Goal: Task Accomplishment & Management: Use online tool/utility

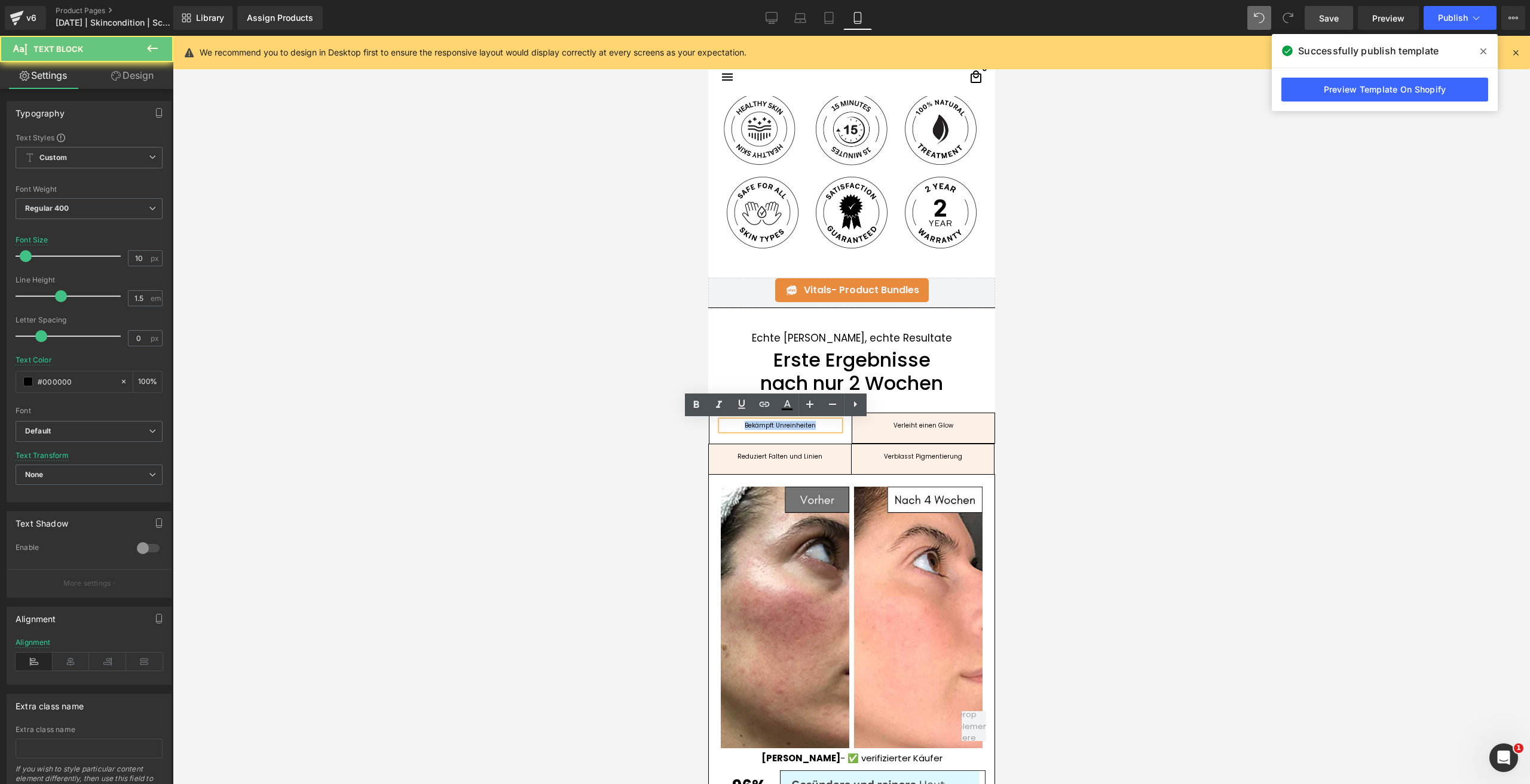
click at [761, 426] on div "Bekämpft Unreinheiten" at bounding box center [780, 426] width 119 height 9
click at [950, 428] on div at bounding box center [923, 428] width 119 height 3
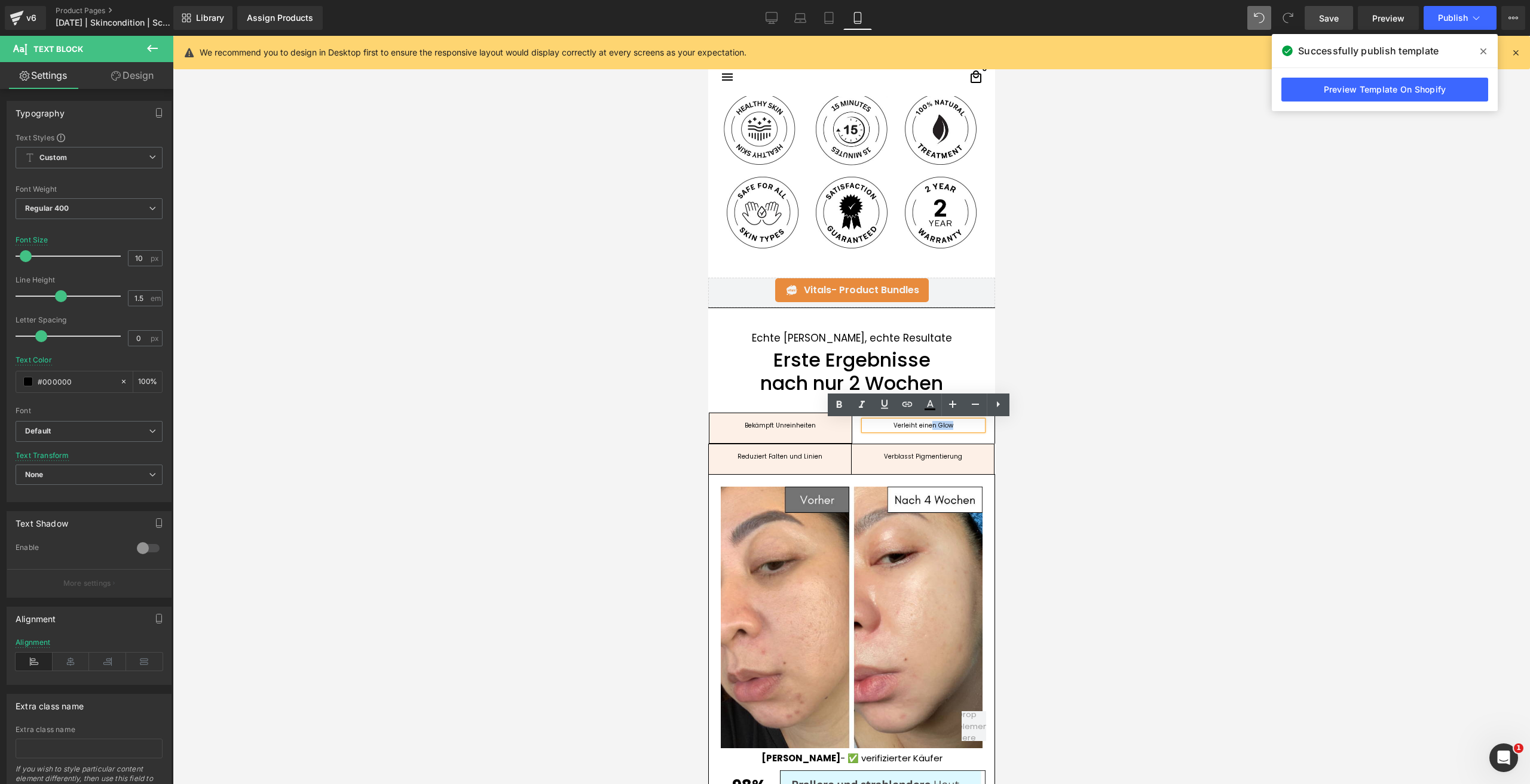
drag, startPoint x: 950, startPoint y: 428, endPoint x: 925, endPoint y: 423, distance: 25.5
click at [925, 423] on div "Verleiht einen Glow" at bounding box center [923, 426] width 119 height 9
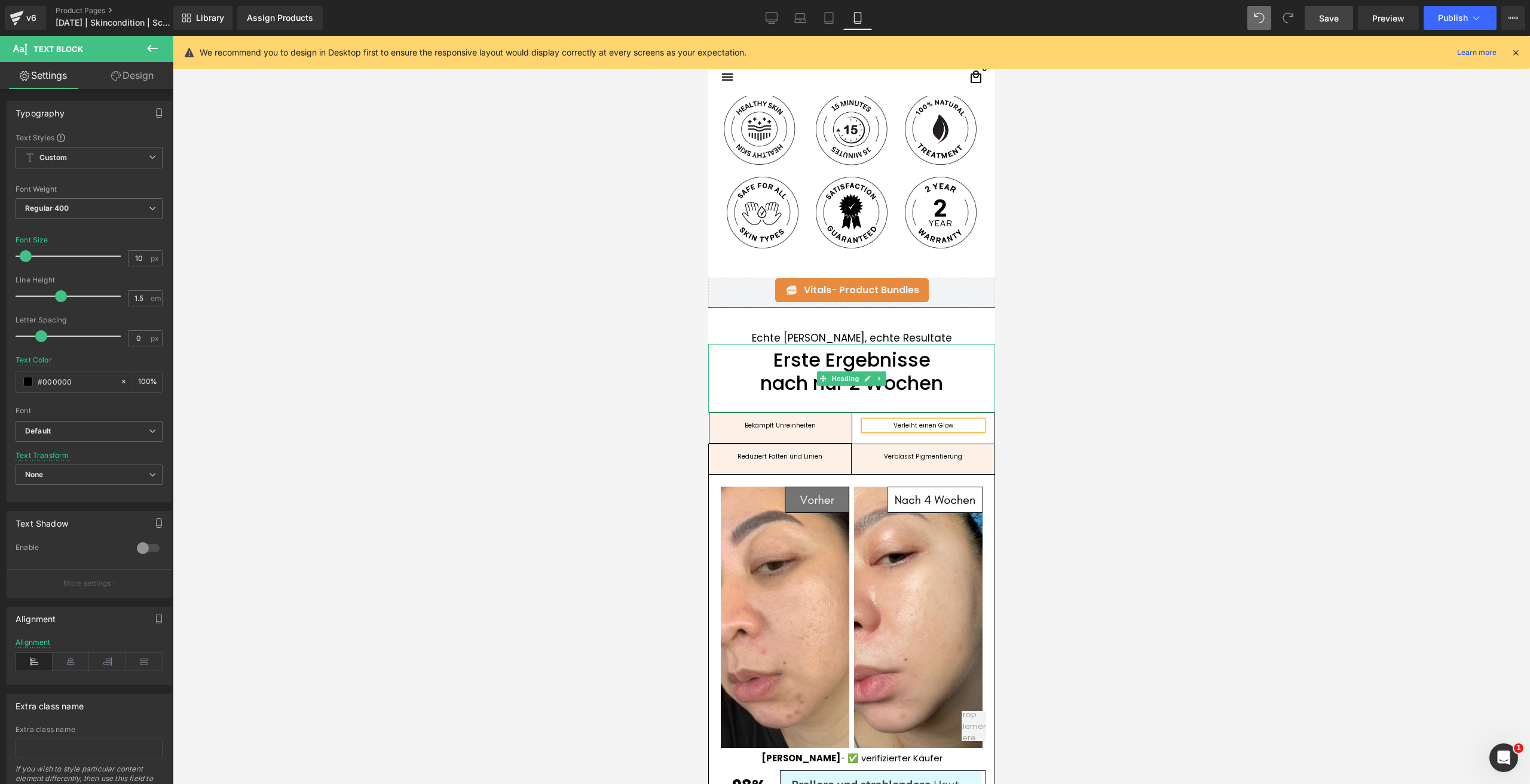
click at [816, 383] on span at bounding box center [823, 379] width 12 height 14
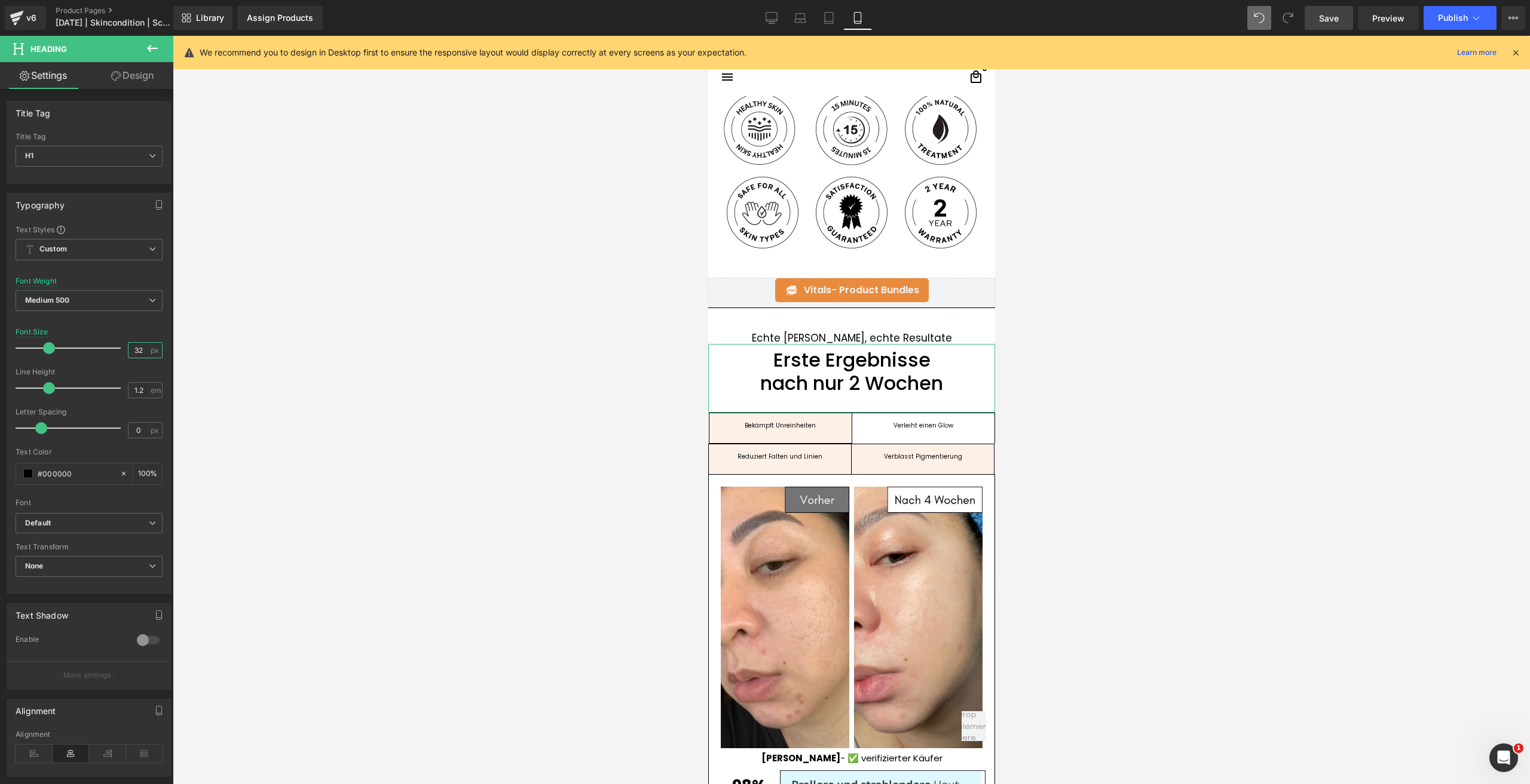
click at [141, 351] on input "32" at bounding box center [139, 350] width 21 height 15
drag, startPoint x: 131, startPoint y: 348, endPoint x: 150, endPoint y: 351, distance: 19.2
click at [150, 351] on div "32 px" at bounding box center [144, 350] width 35 height 16
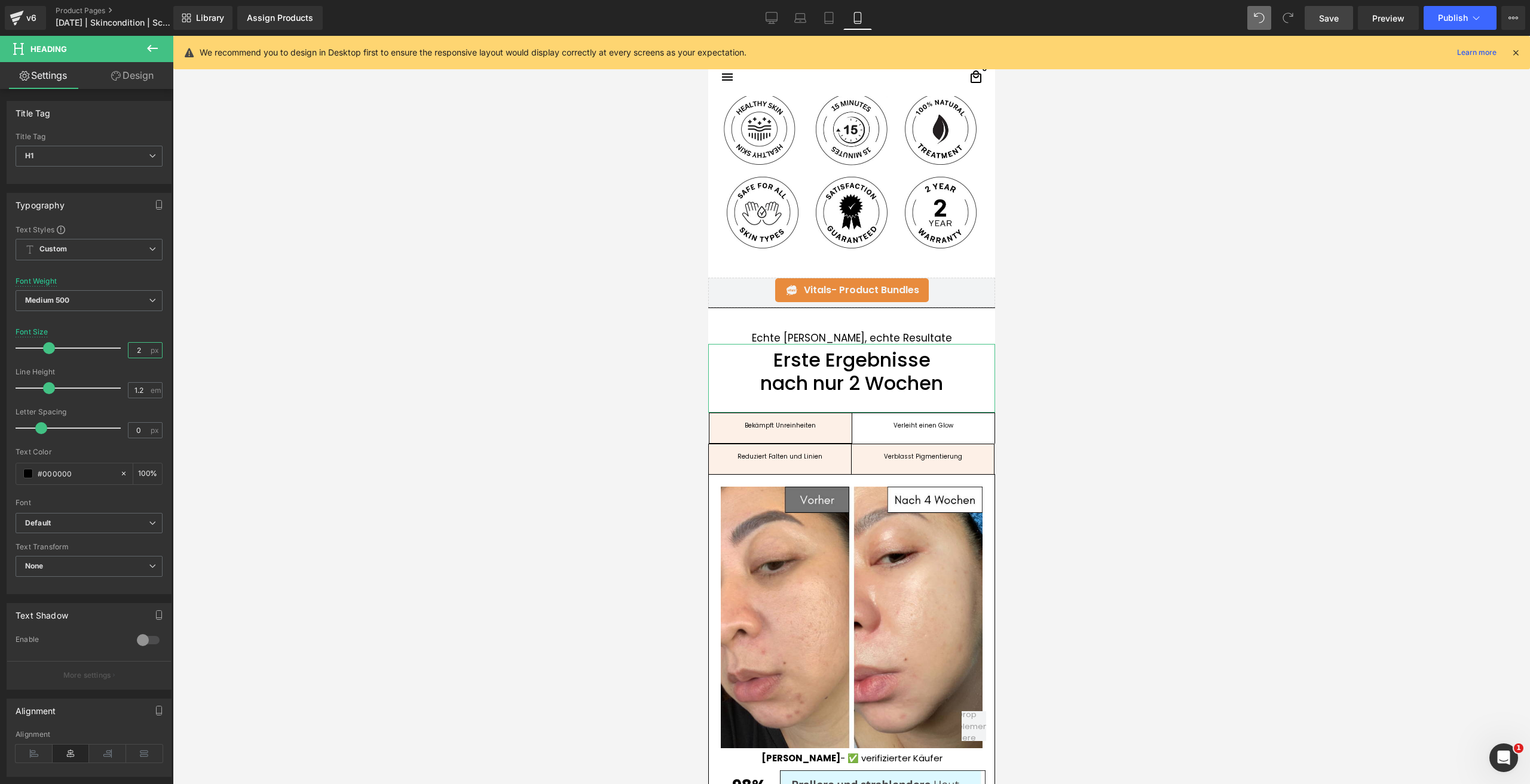
type input "28"
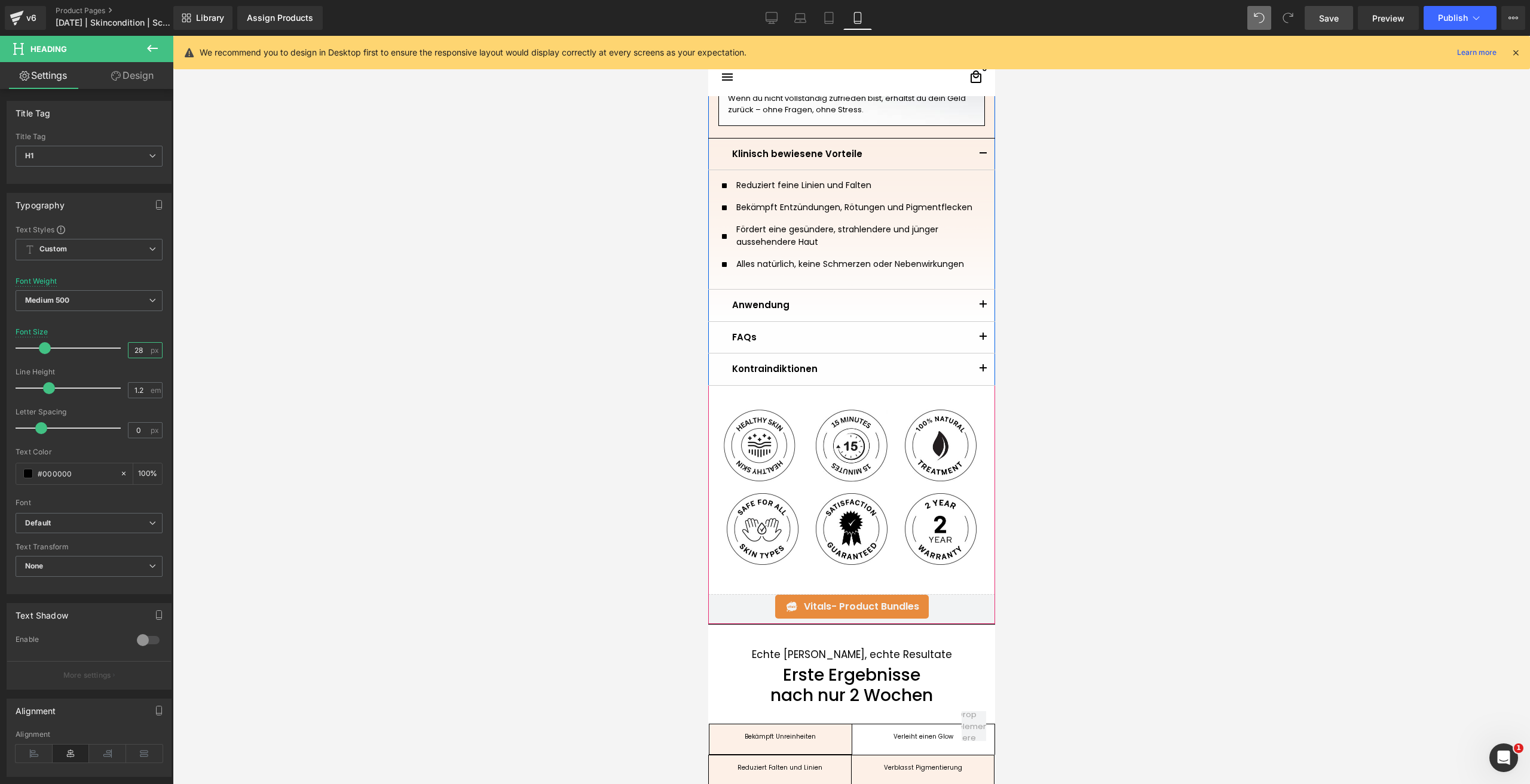
scroll to position [597, 0]
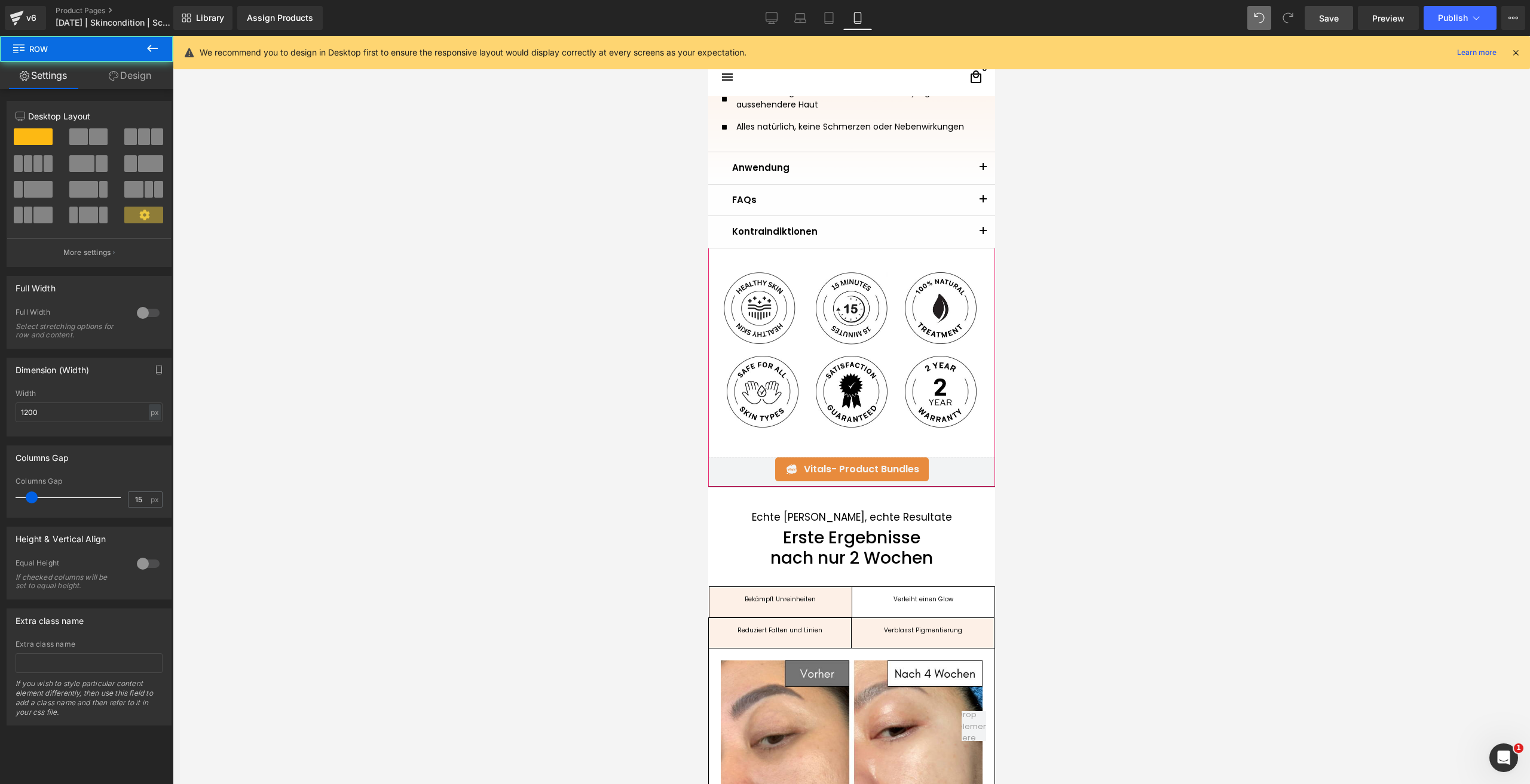
click at [792, 450] on div "Image Image Image Row Image Image Image Row Row 40px" at bounding box center [851, 353] width 287 height 209
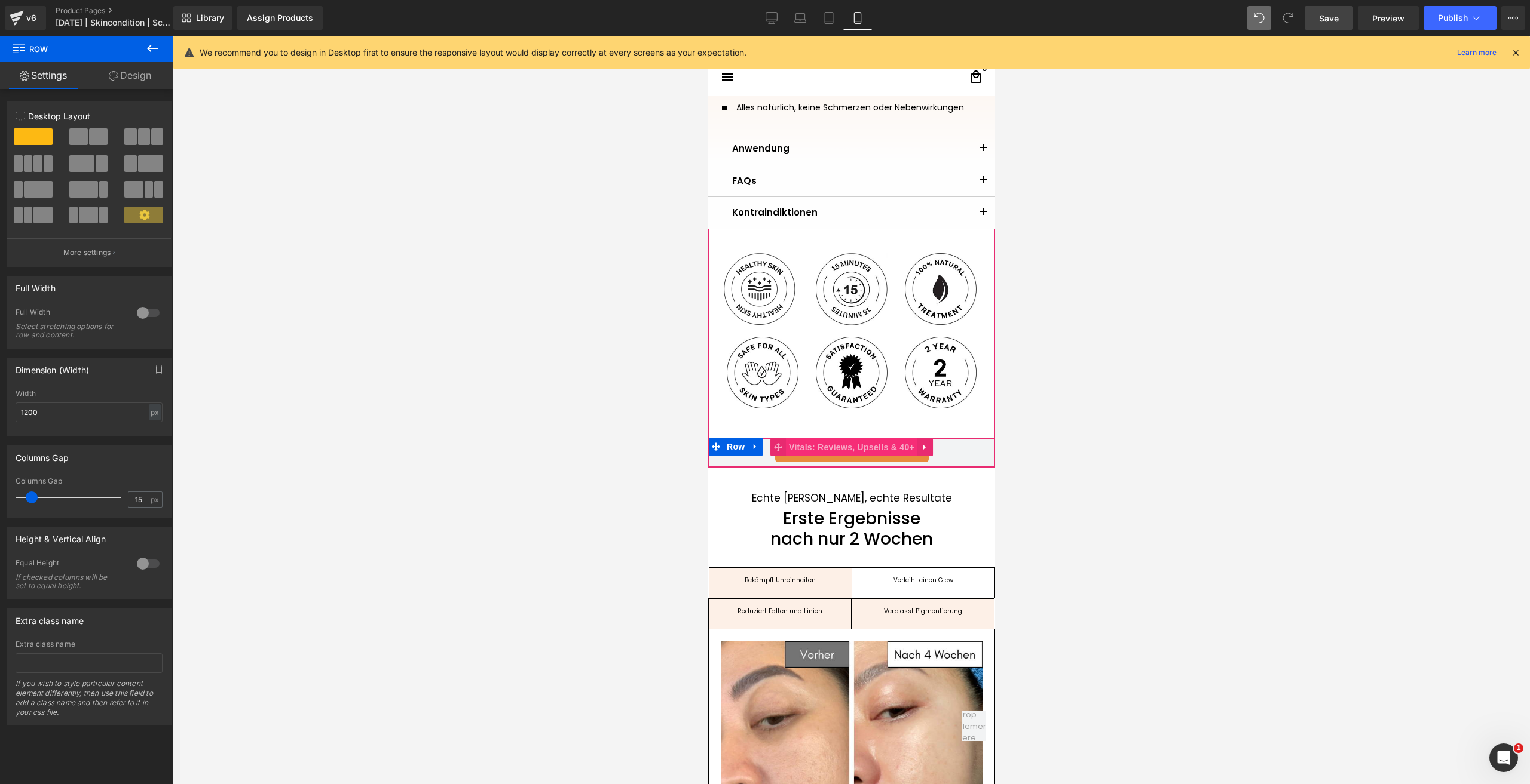
scroll to position [657, 0]
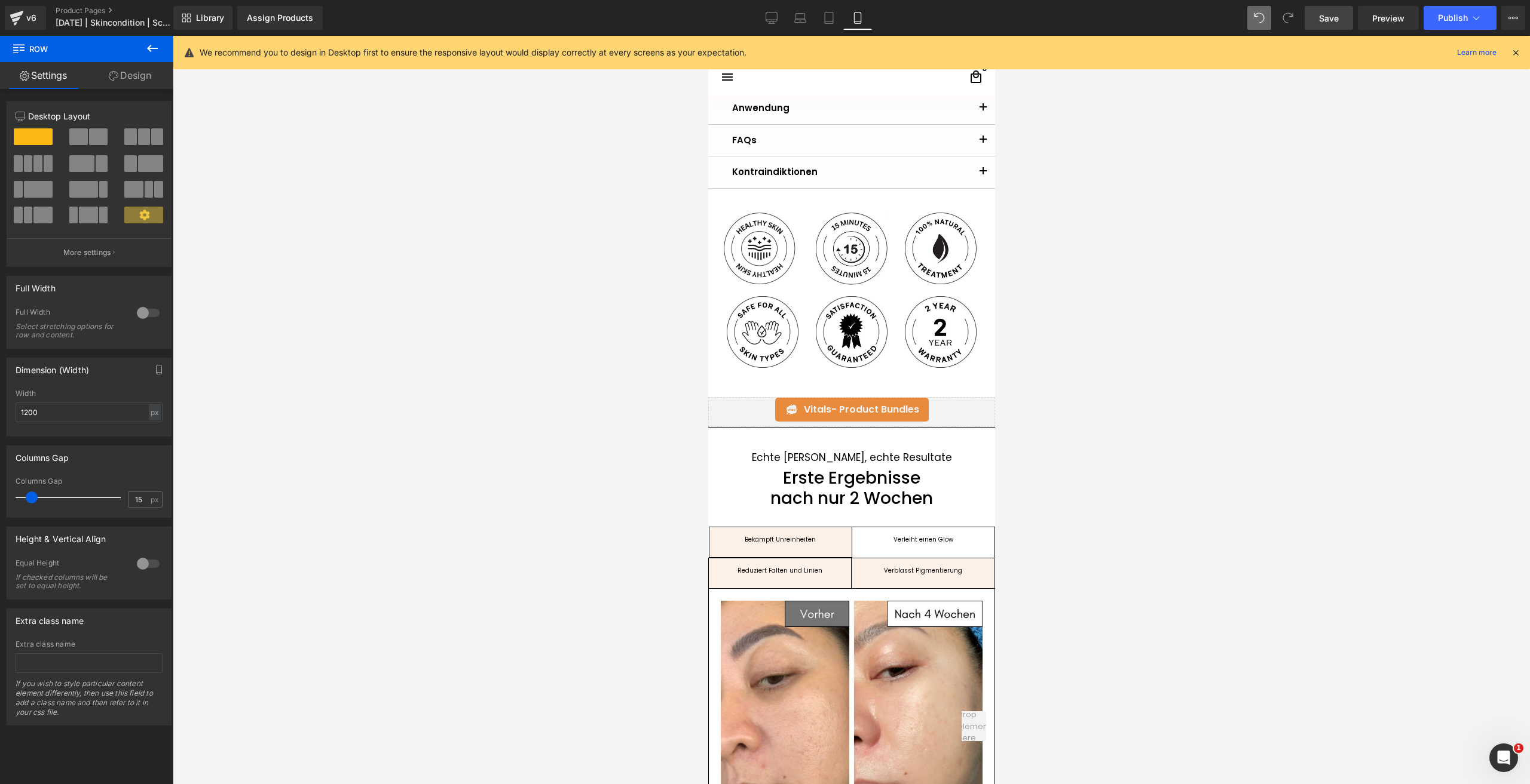
drag, startPoint x: 1328, startPoint y: 18, endPoint x: 174, endPoint y: 351, distance: 1201.1
click at [1328, 18] on span "Save" at bounding box center [1329, 18] width 19 height 12
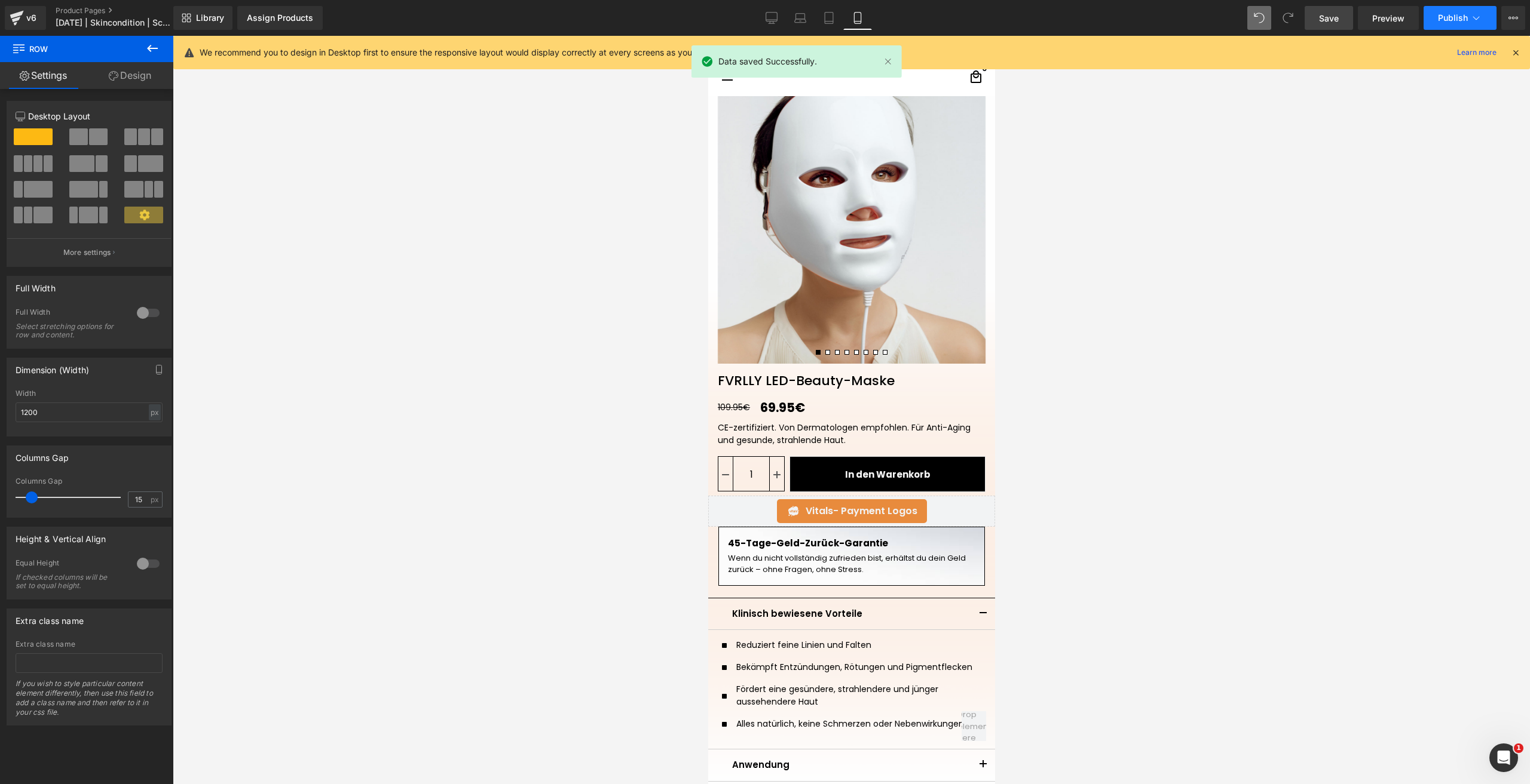
click at [1446, 15] on span "Publish" at bounding box center [1453, 18] width 30 height 10
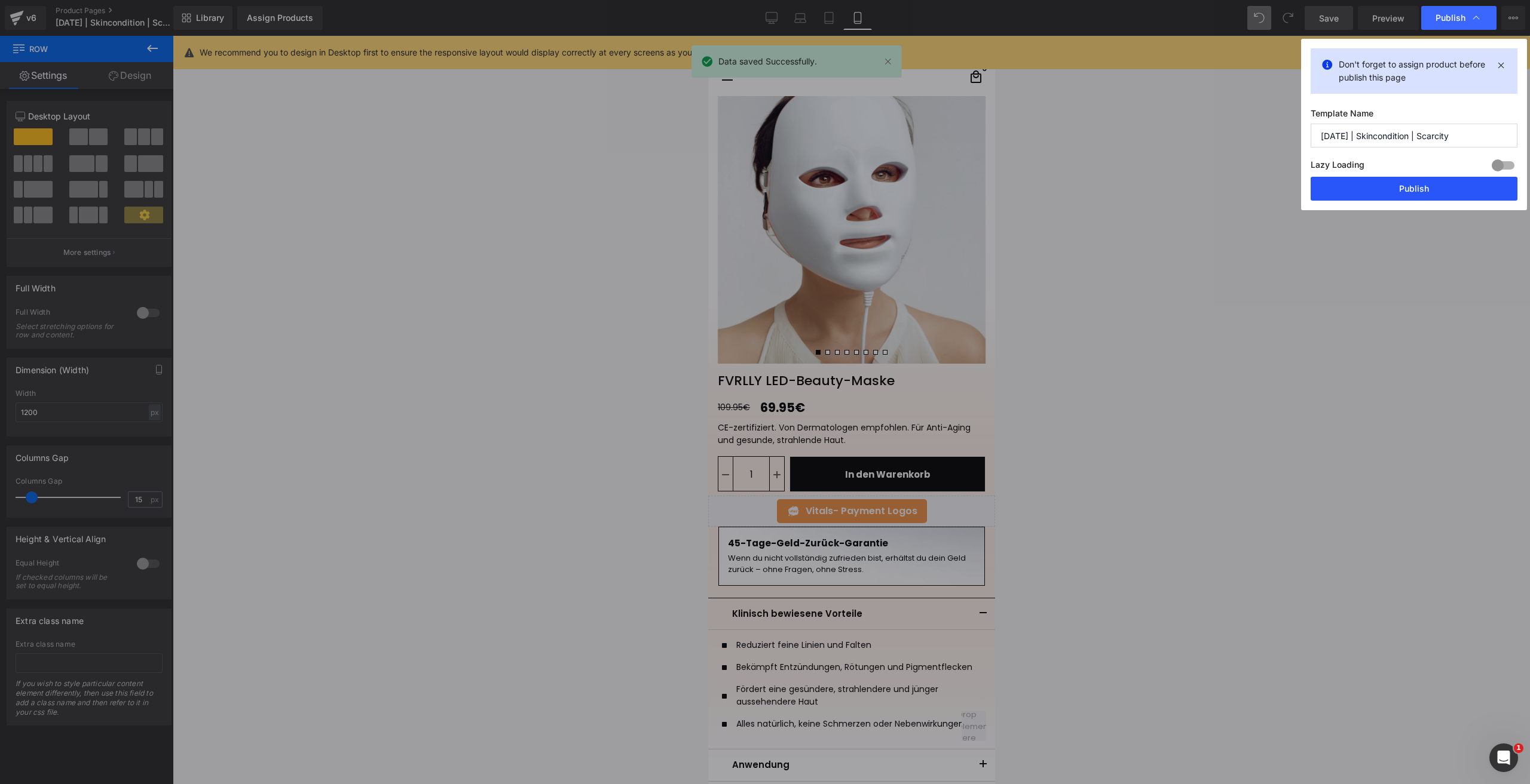
click at [1360, 194] on button "Publish" at bounding box center [1414, 188] width 207 height 24
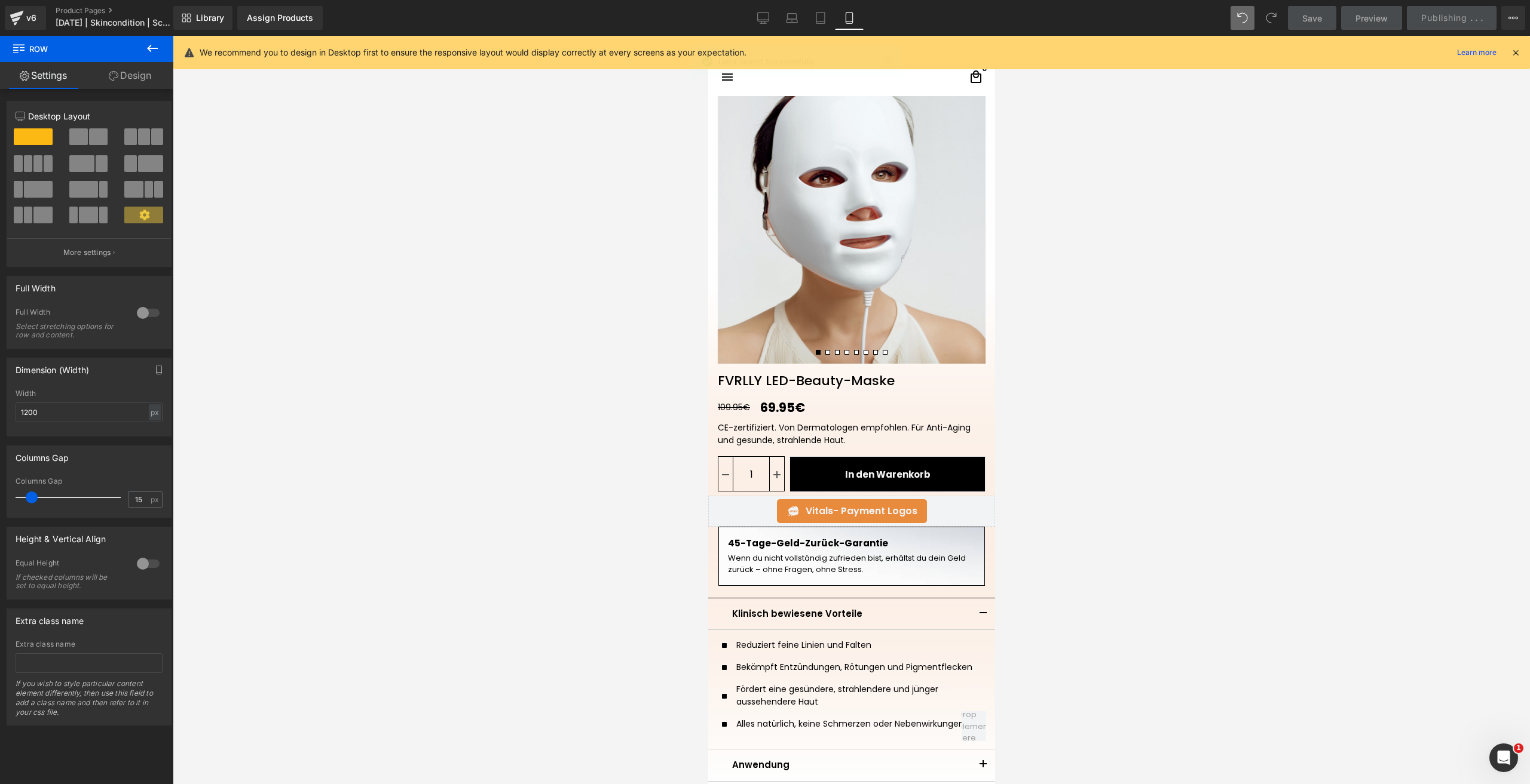
click at [884, 62] on div "Data saved Successfully." at bounding box center [797, 64] width 211 height 37
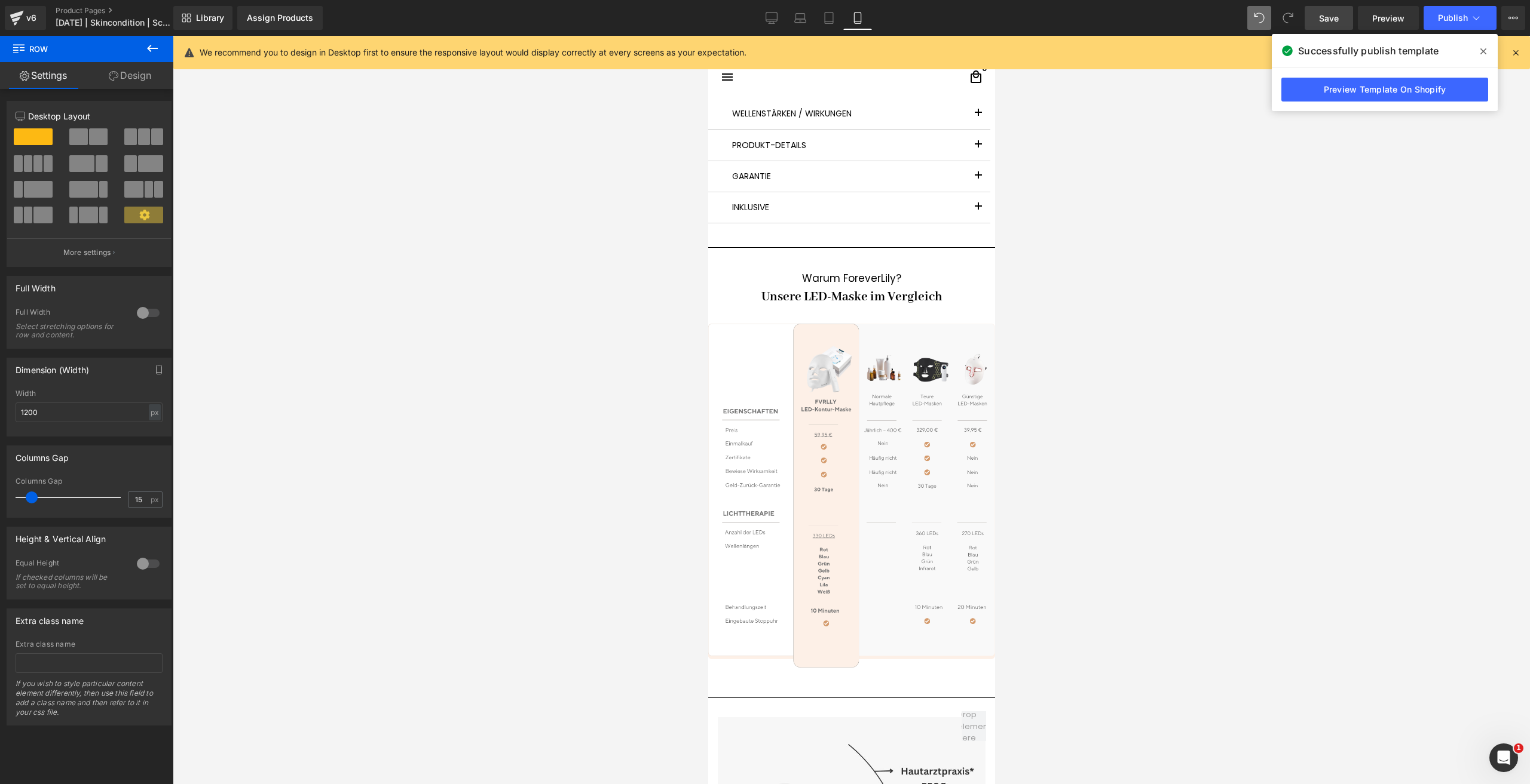
scroll to position [3106, 0]
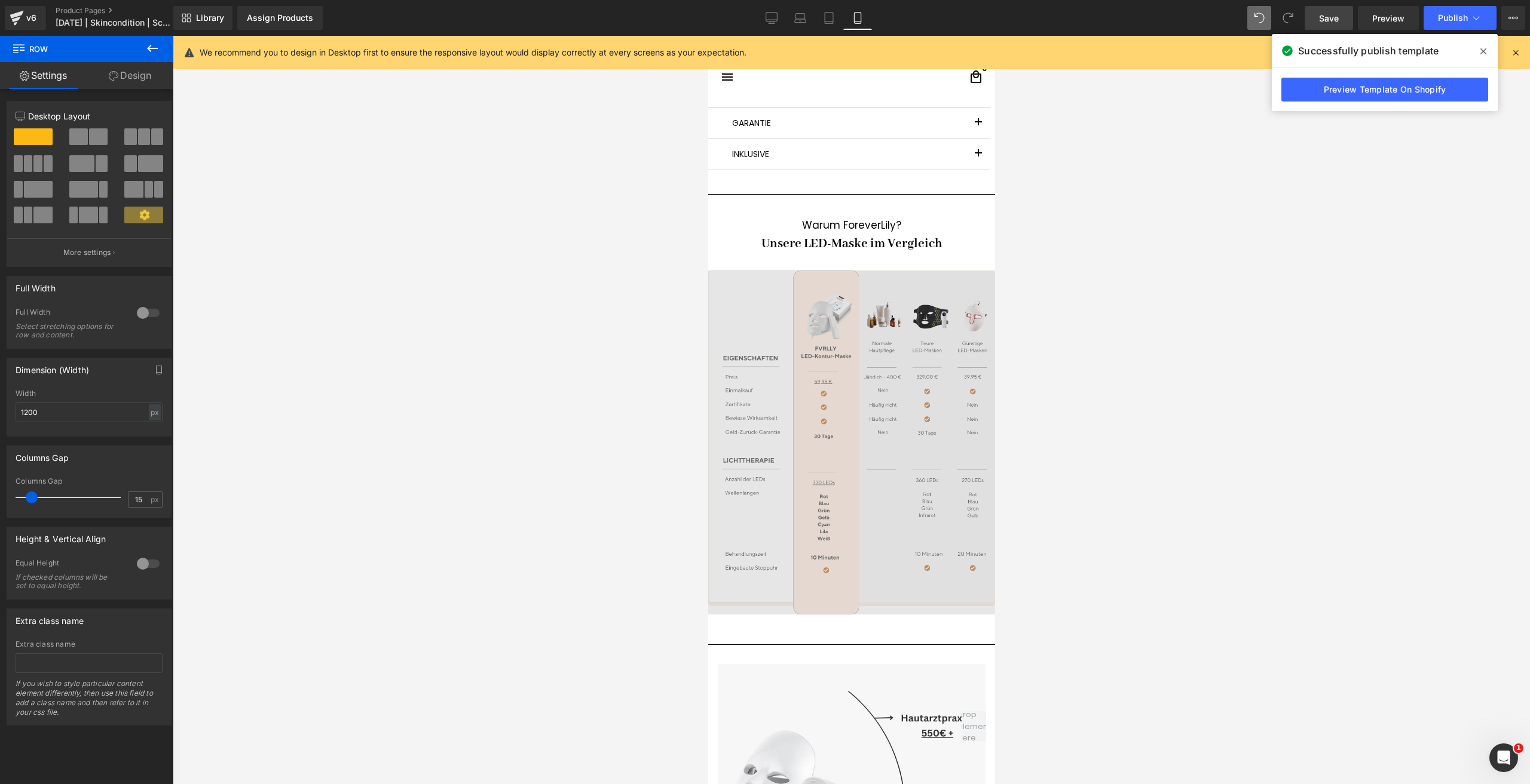
click at [850, 458] on div "Image" at bounding box center [851, 442] width 287 height 344
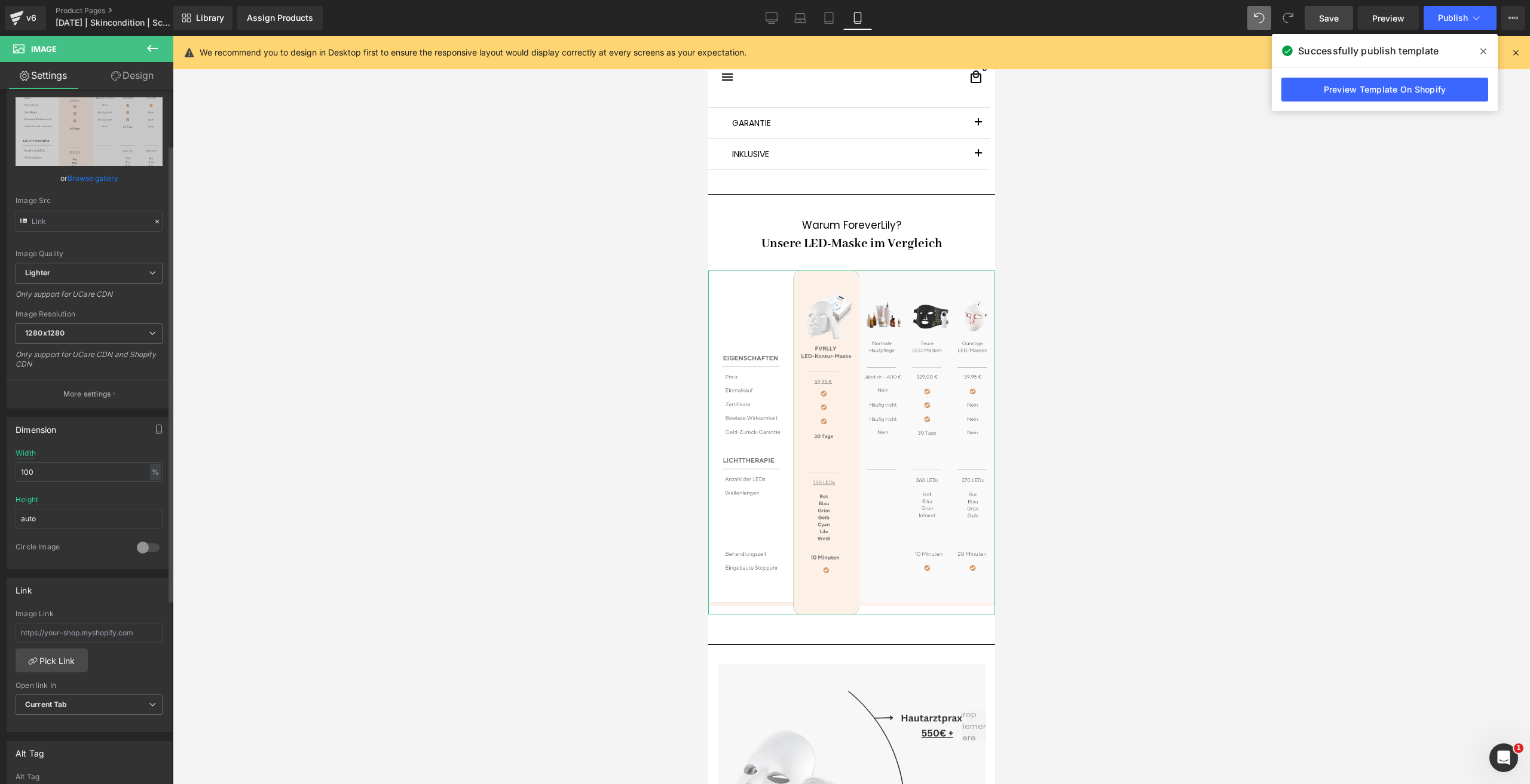
scroll to position [0, 0]
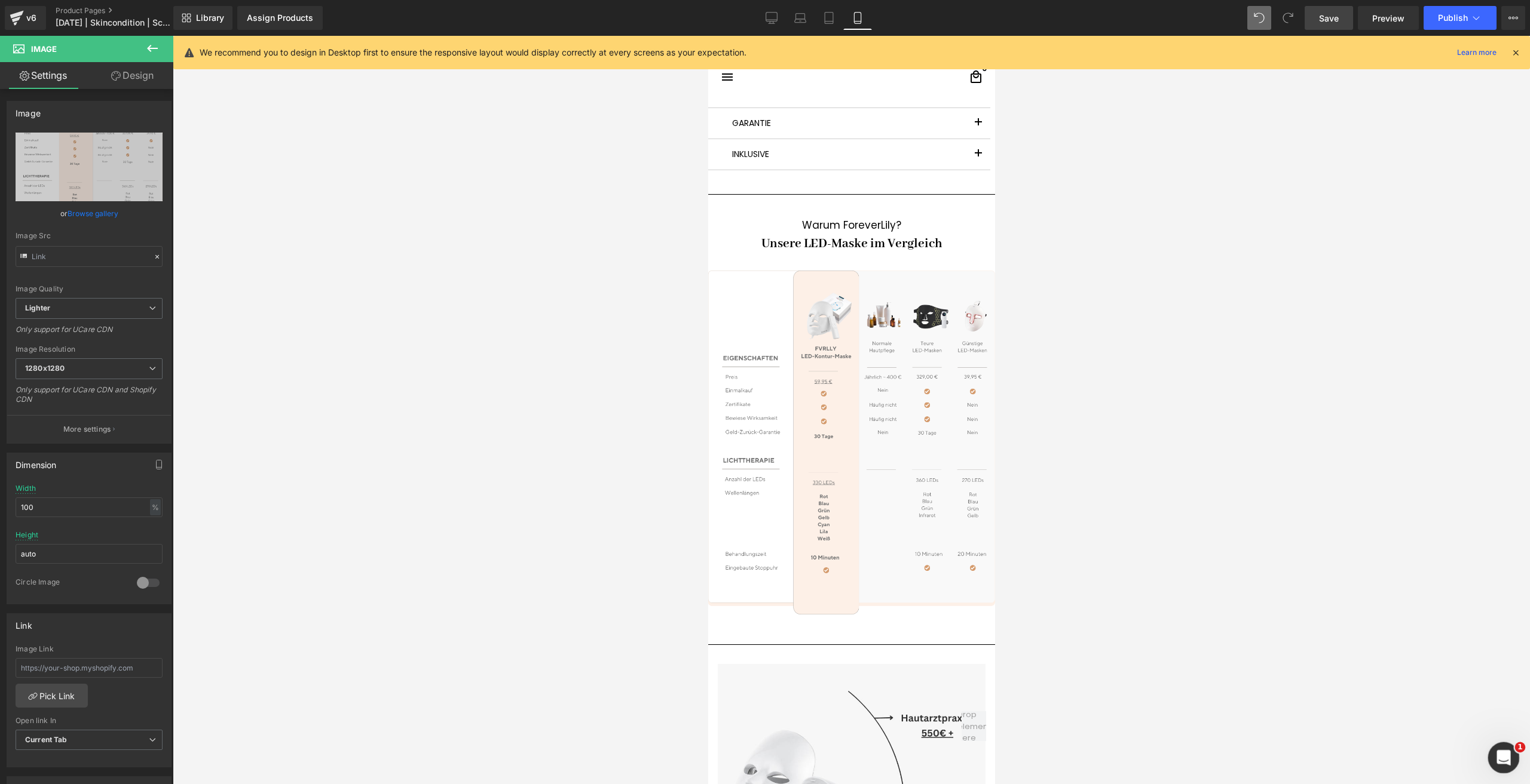
click at [1508, 746] on div "Intercom-Nachrichtendienst öffnen" at bounding box center [1502, 756] width 40 height 40
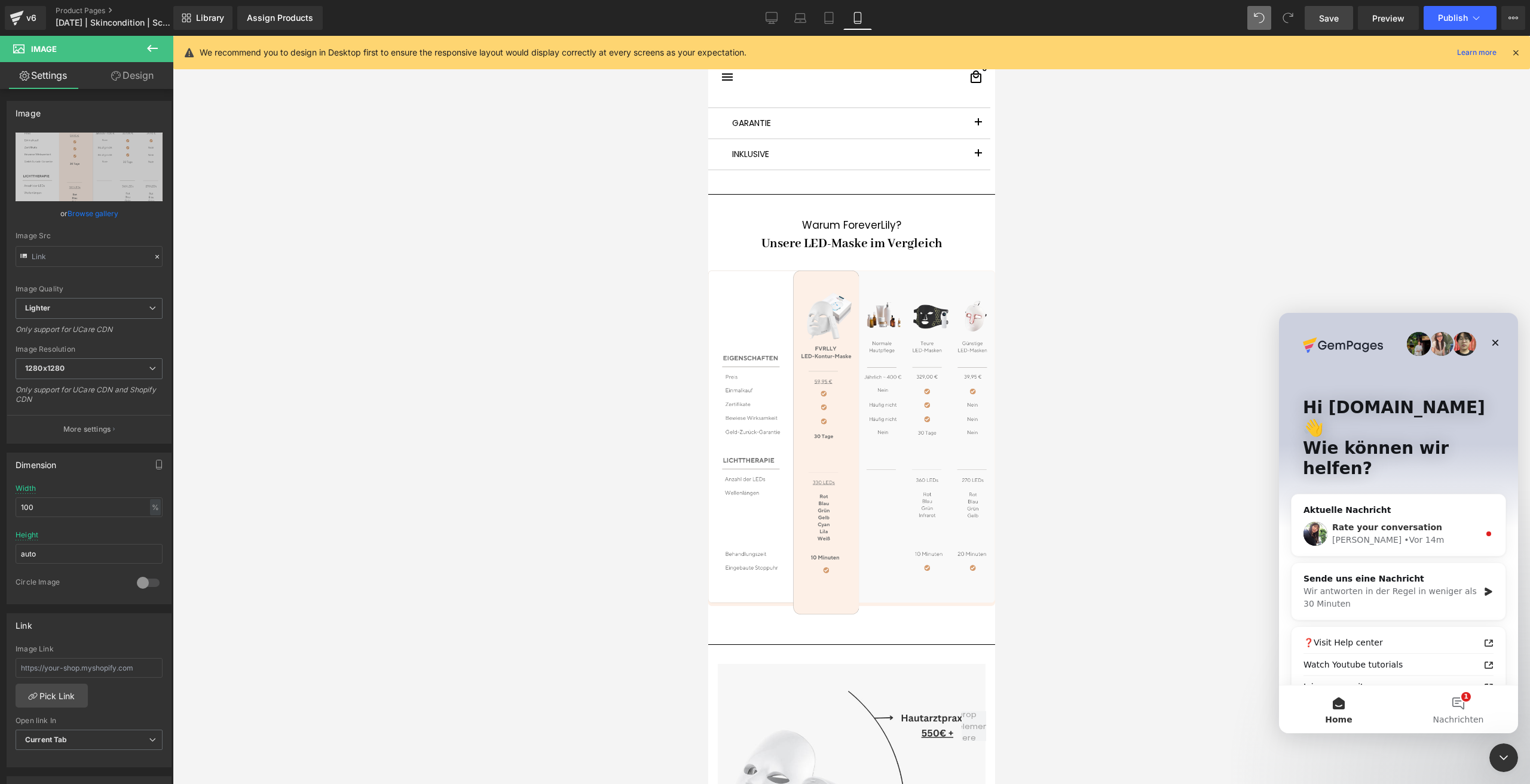
click at [1404, 534] on div "• Vor 14m" at bounding box center [1424, 540] width 40 height 12
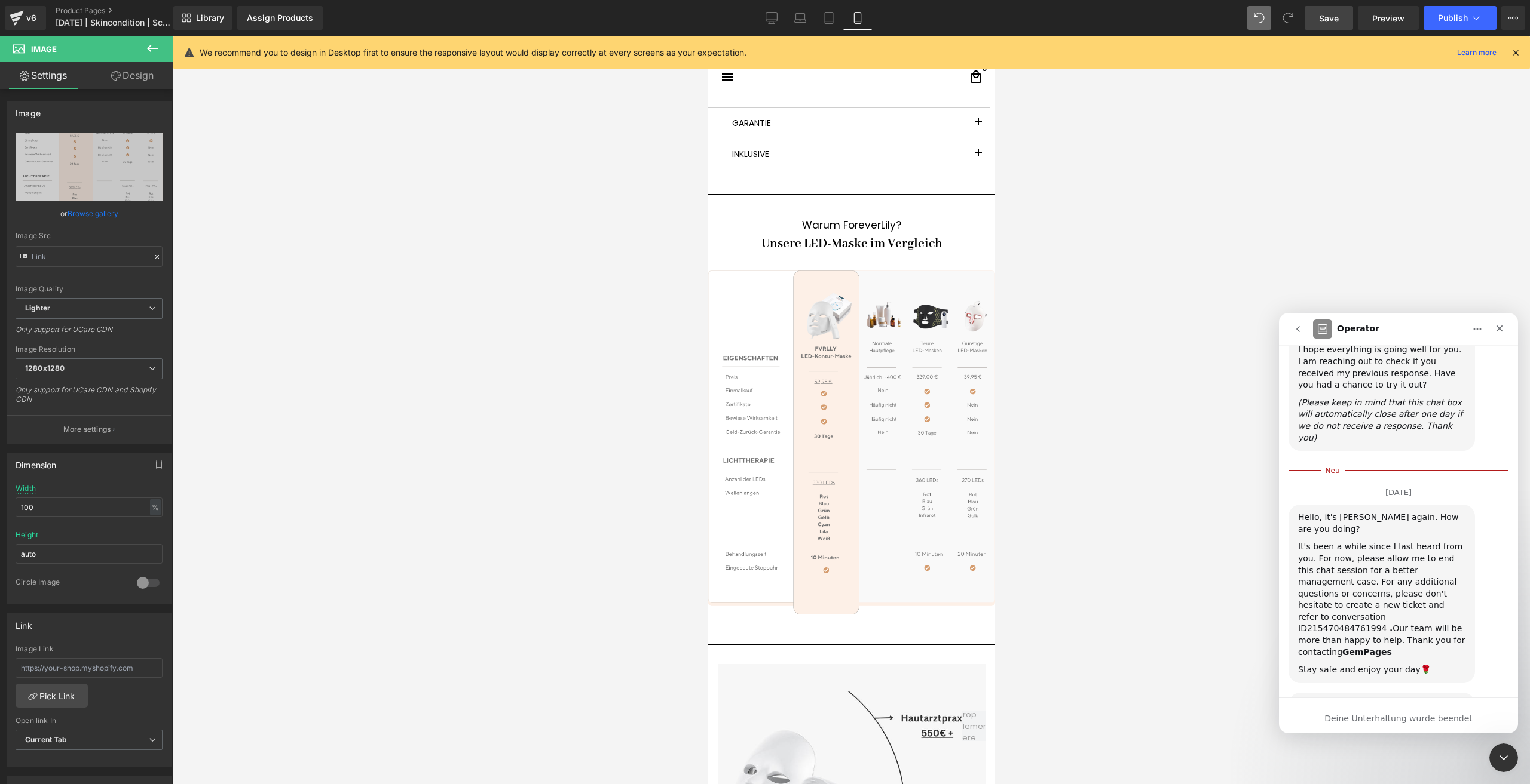
scroll to position [2928, 0]
click at [1295, 332] on icon "go back" at bounding box center [1298, 329] width 10 height 10
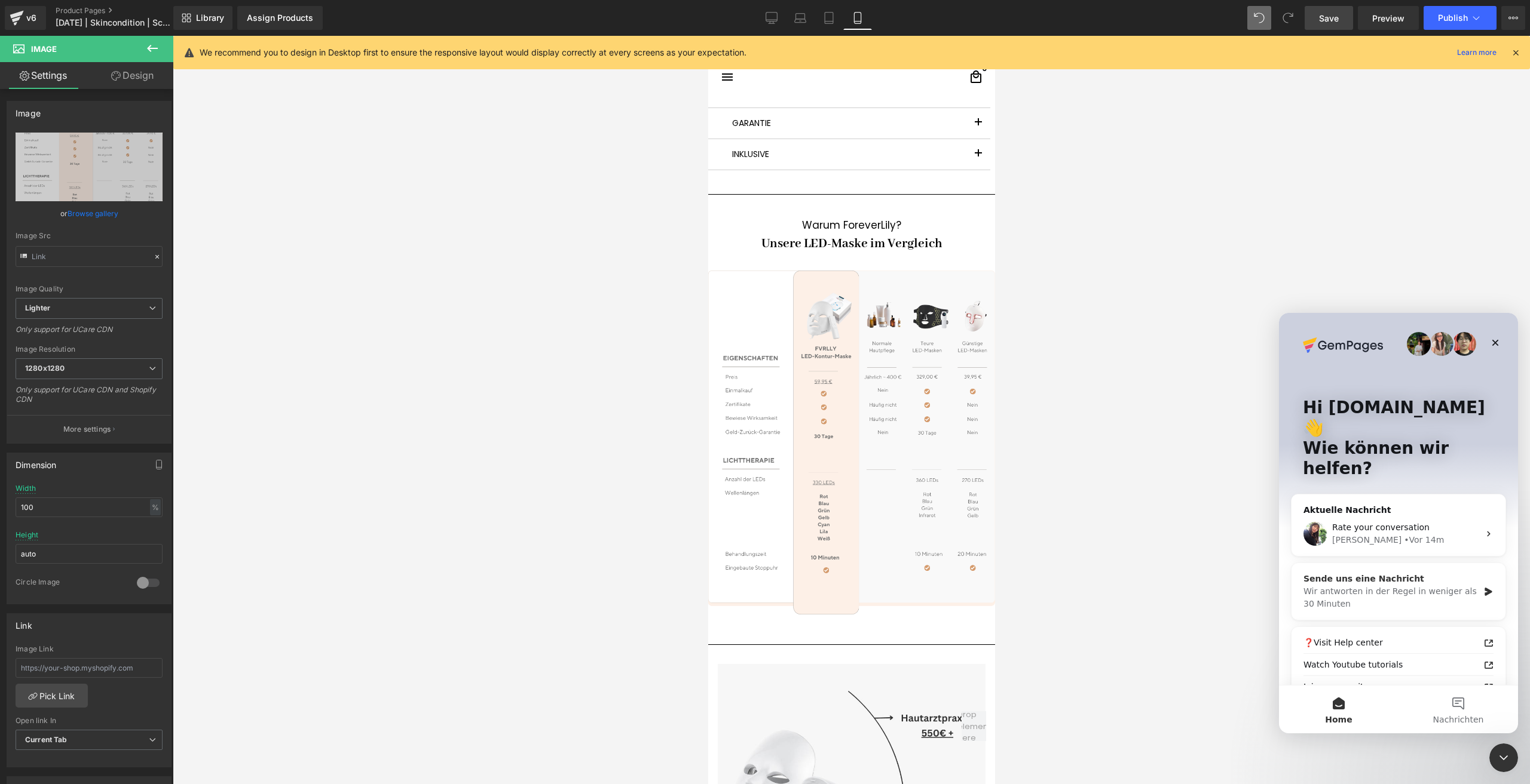
click at [1451, 585] on div "Wir antworten in der Regel in weniger als 30 Minuten" at bounding box center [1391, 597] width 175 height 25
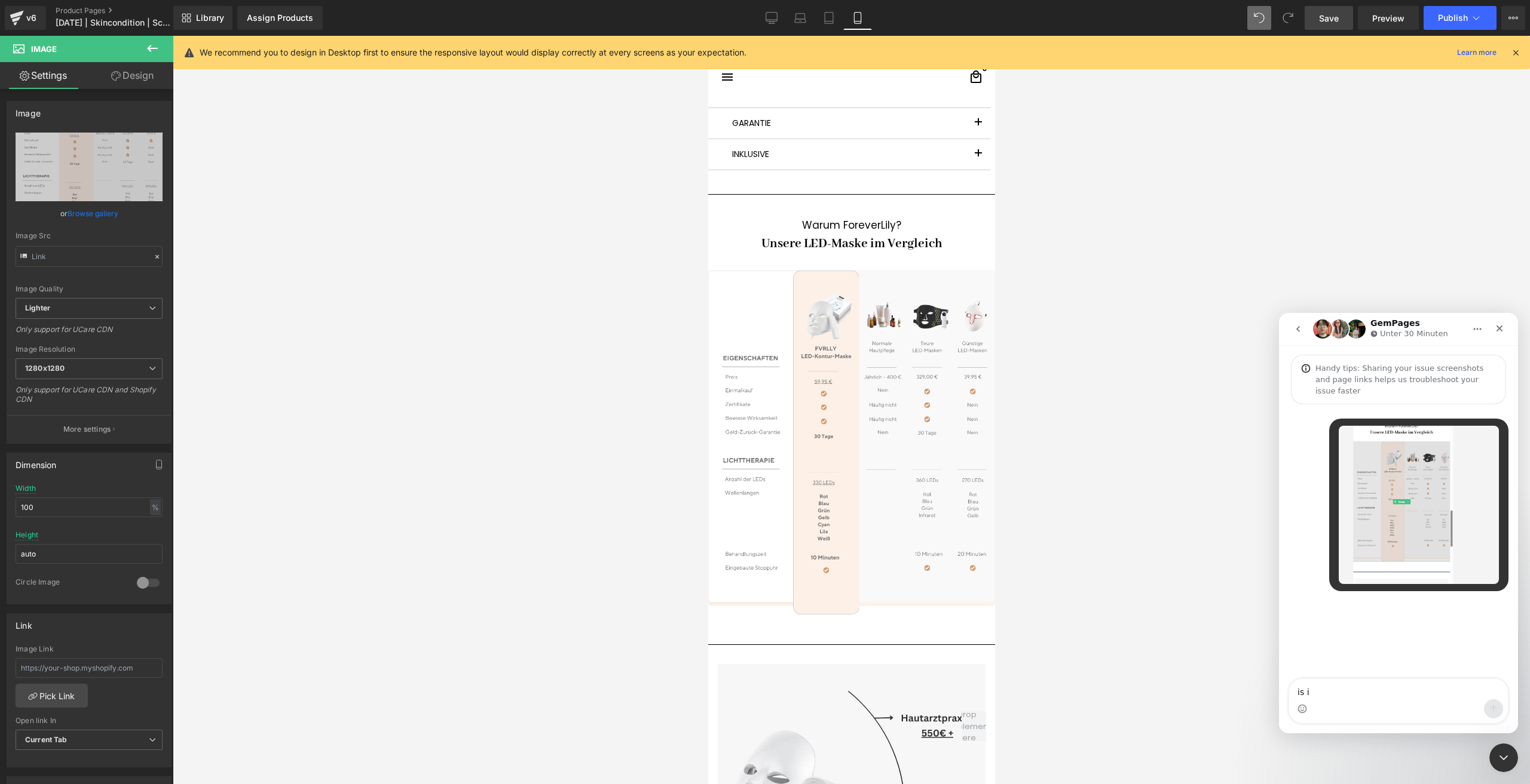
type textarea "is it"
type textarea "is it possible to have a zoom effect for that picture?"
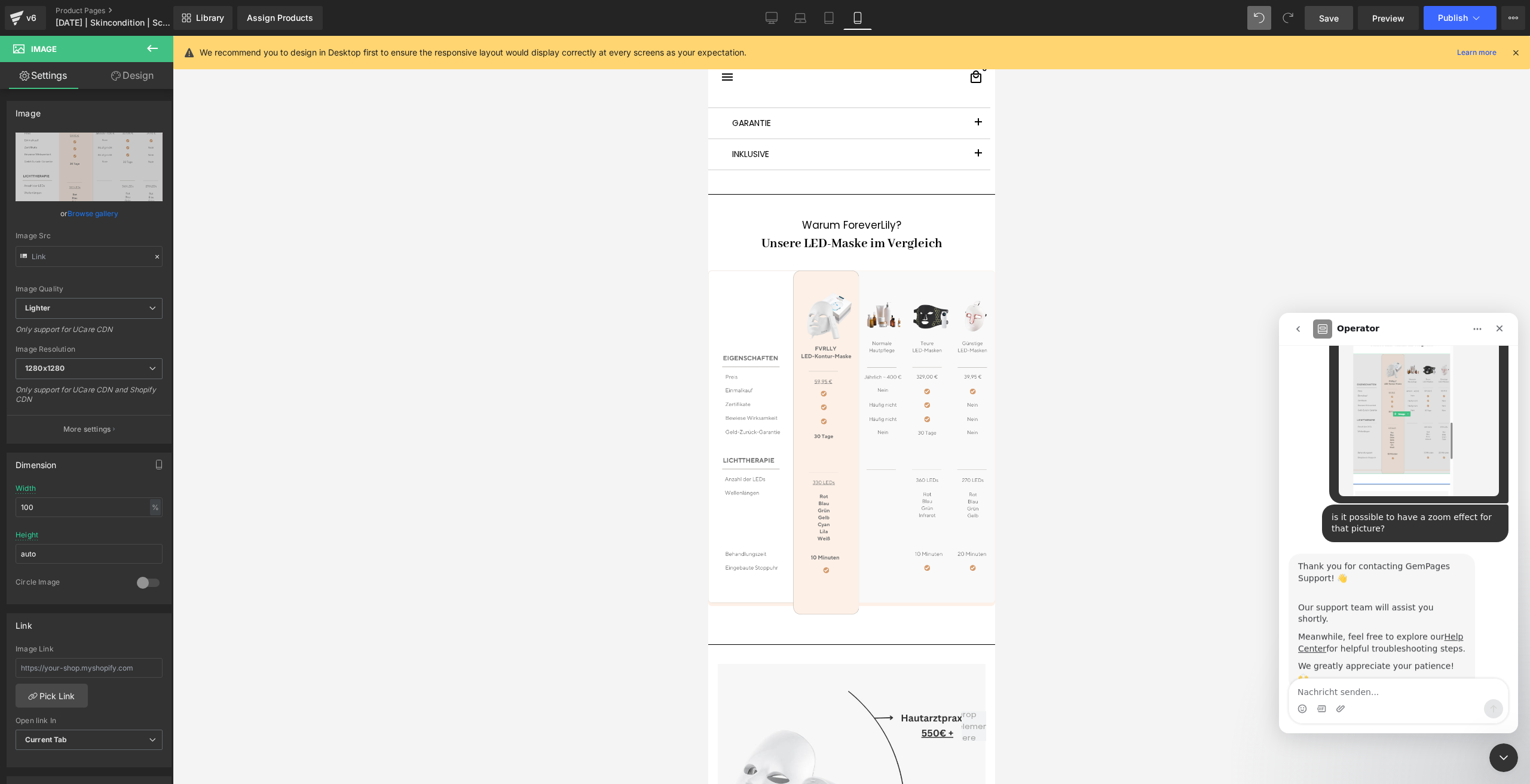
scroll to position [88, 0]
click at [1508, 744] on div "Intercom-Nachrichtendienst schließen" at bounding box center [1502, 756] width 28 height 28
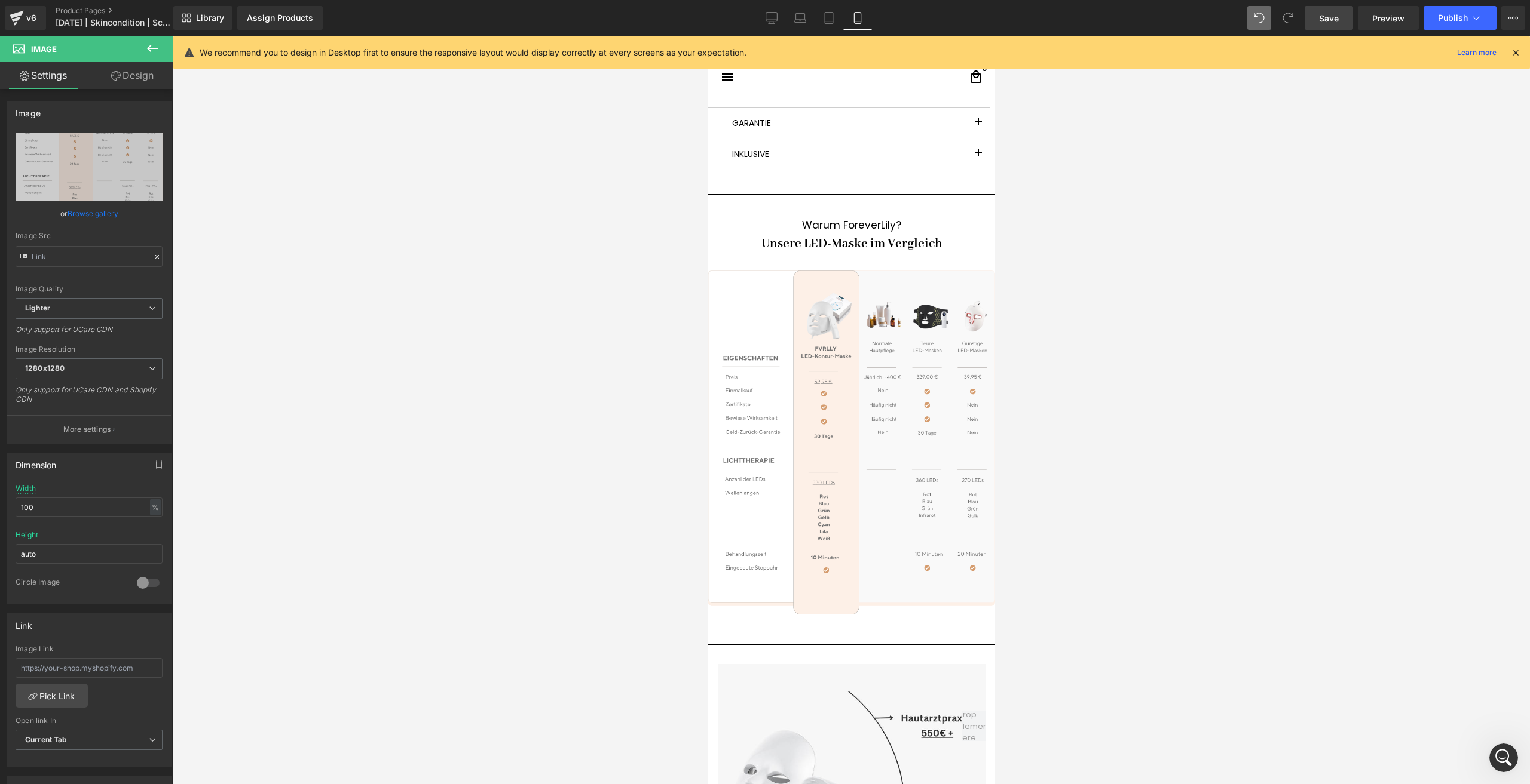
click at [1314, 26] on link "Save" at bounding box center [1328, 18] width 49 height 24
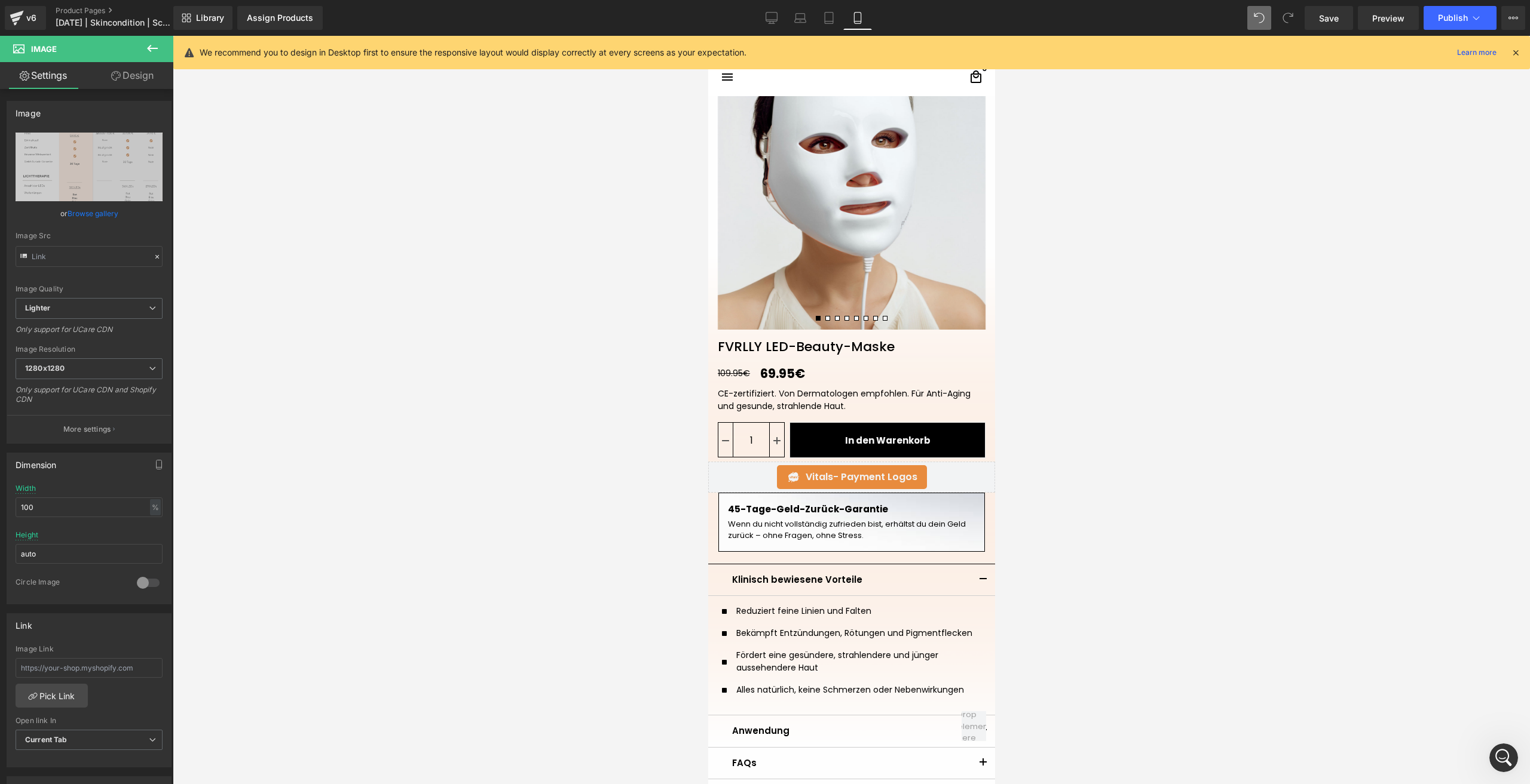
scroll to position [0, 0]
